Goal: Transaction & Acquisition: Book appointment/travel/reservation

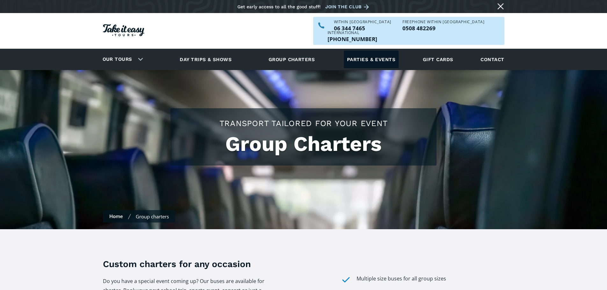
click at [360, 51] on link "Parties & events" at bounding box center [371, 60] width 55 height 18
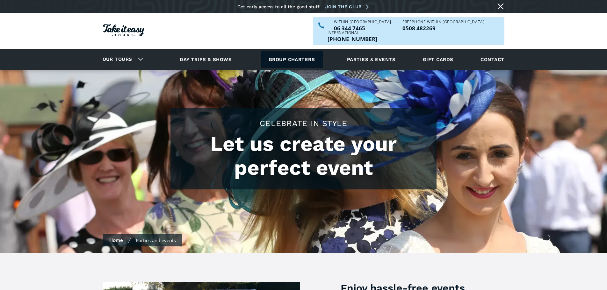
click at [293, 51] on link "Group charters" at bounding box center [292, 60] width 62 height 18
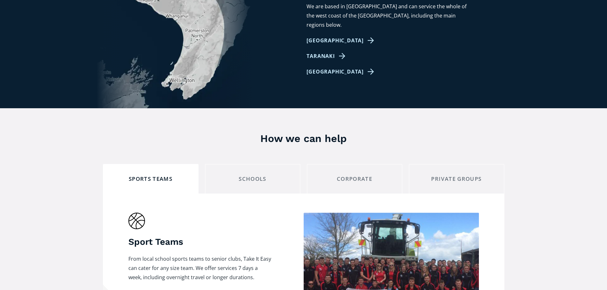
scroll to position [510, 0]
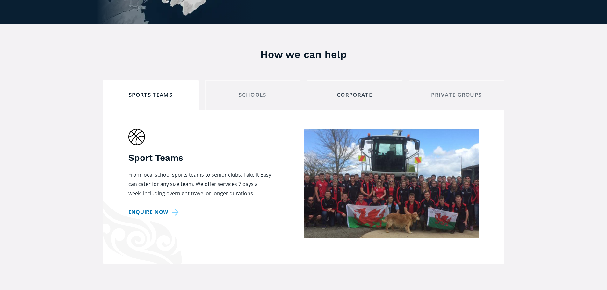
click at [350, 93] on link "corporate" at bounding box center [355, 95] width 96 height 30
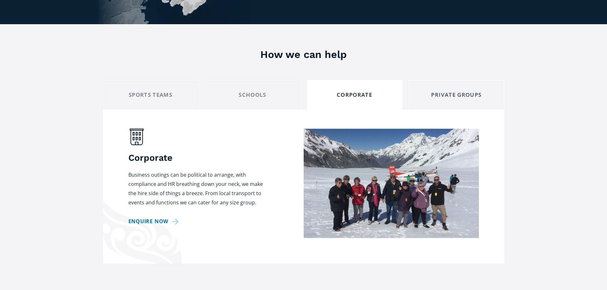
click at [449, 90] on div "private groups" at bounding box center [456, 95] width 85 height 10
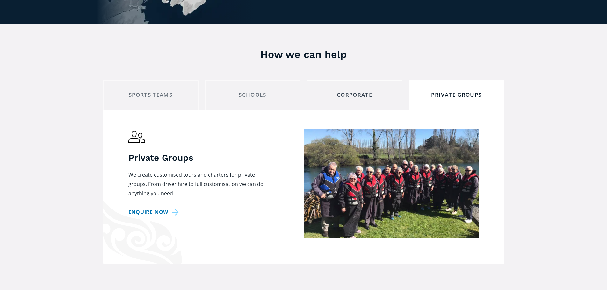
click at [363, 90] on div "corporate" at bounding box center [354, 95] width 85 height 10
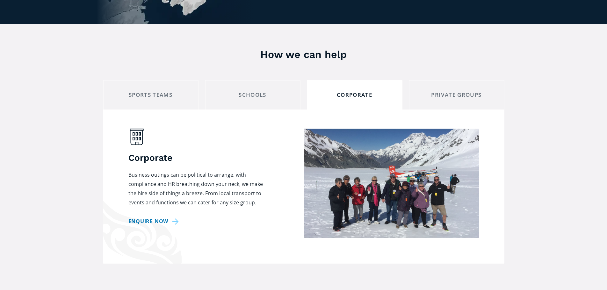
click at [155, 205] on div "Corporate Business outings can be political to arrange, with compliance and HR …" at bounding box center [199, 184] width 143 height 110
click at [157, 217] on link "Enquire now" at bounding box center [154, 221] width 53 height 9
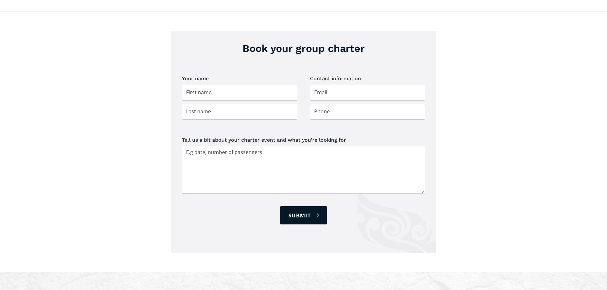
scroll to position [1023, 0]
click at [263, 84] on input "Group charter booking" at bounding box center [239, 92] width 115 height 16
type input "[PERSON_NAME]"
type input "Haami-Heron"
type input "[PERSON_NAME][EMAIL_ADDRESS][DOMAIN_NAME]"
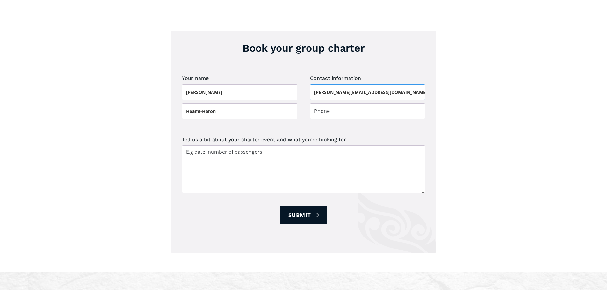
type input "021751242"
click at [290, 150] on textarea "Tell us a bit about your charter event and what you’re looking for" at bounding box center [303, 170] width 243 height 48
click at [267, 146] on textarea "We have a Christmas work do" at bounding box center [303, 170] width 243 height 48
click at [313, 146] on textarea "We have a Christmas work do in [GEOGRAPHIC_DATA]," at bounding box center [303, 170] width 243 height 48
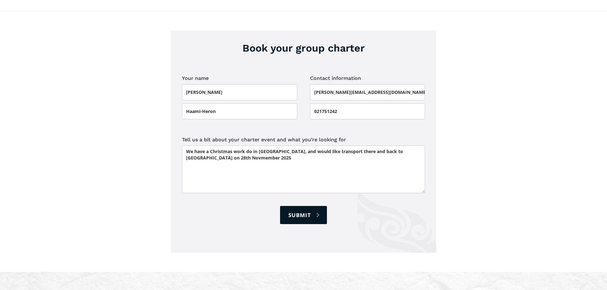
drag, startPoint x: 254, startPoint y: 147, endPoint x: 275, endPoint y: 13, distance: 135.4
click at [274, 13] on div "Book your group charter Your name [PERSON_NAME] Contact information [PERSON_NAM…" at bounding box center [303, 141] width 607 height 261
click at [295, 149] on textarea "We have a Christmas work do in [GEOGRAPHIC_DATA], and would like transport ther…" at bounding box center [303, 170] width 243 height 48
click at [216, 151] on textarea "We have a Christmas work do in [GEOGRAPHIC_DATA], and would like transport ther…" at bounding box center [303, 170] width 243 height 48
click at [283, 154] on textarea "We have a Christmas work do in [GEOGRAPHIC_DATA], and would like transport ther…" at bounding box center [303, 170] width 243 height 48
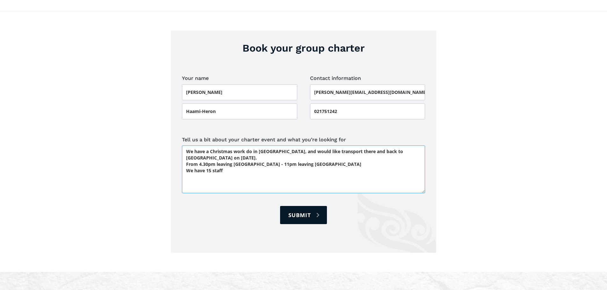
click at [195, 159] on textarea "We have a Christmas work do in [GEOGRAPHIC_DATA], and would like transport ther…" at bounding box center [303, 170] width 243 height 48
click at [279, 161] on textarea "We have a Christmas work do in [GEOGRAPHIC_DATA], and would like transport ther…" at bounding box center [303, 170] width 243 height 48
type textarea "We have a Christmas work do in [GEOGRAPHIC_DATA], and would like transport ther…"
click at [309, 206] on input "Submit" at bounding box center [303, 215] width 47 height 18
type input "Please wait..."
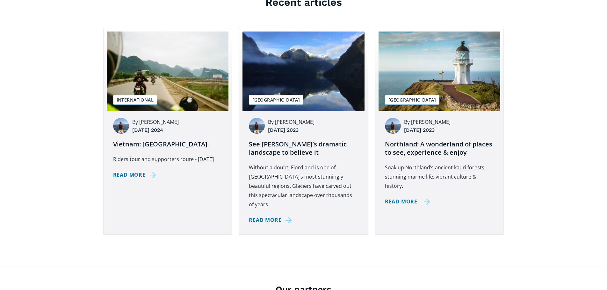
scroll to position [287, 0]
